Goal: Navigation & Orientation: Find specific page/section

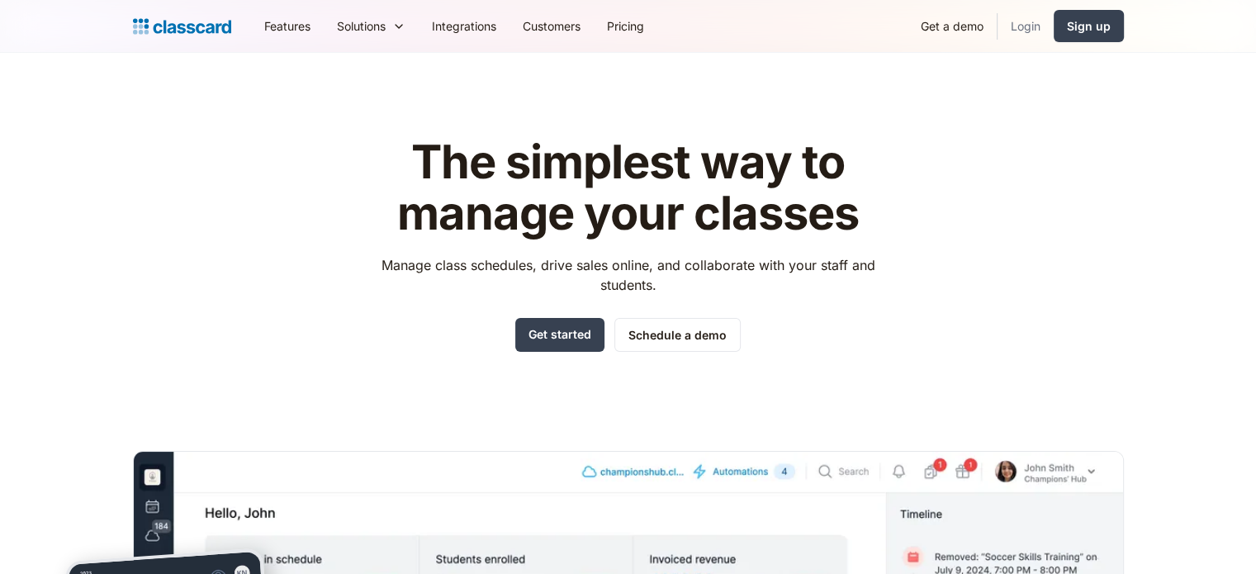
click at [1010, 23] on link "Login" at bounding box center [1025, 25] width 56 height 37
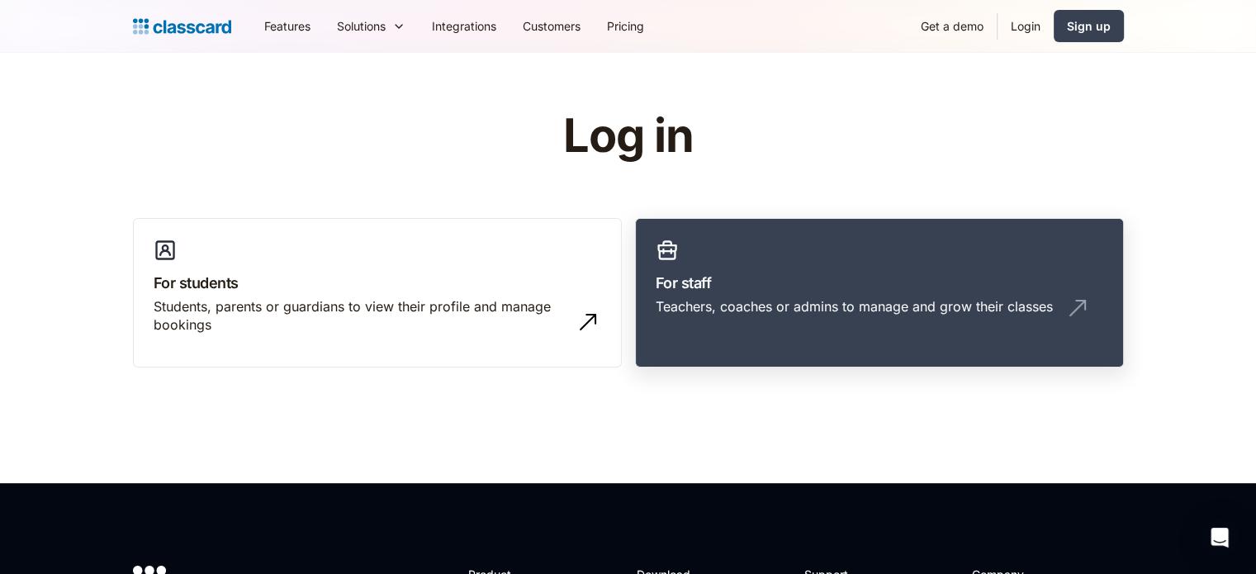
click at [831, 286] on h3 "For staff" at bounding box center [880, 283] width 448 height 22
